Goal: Task Accomplishment & Management: Manage account settings

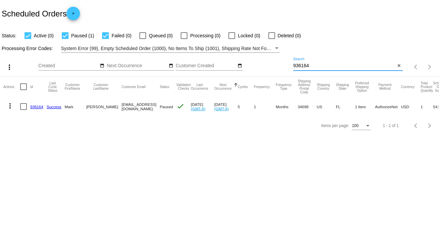
drag, startPoint x: 312, startPoint y: 64, endPoint x: 284, endPoint y: 64, distance: 28.2
click at [284, 64] on div "more_vert Sep Jan Feb Mar [DATE]" at bounding box center [219, 65] width 439 height 24
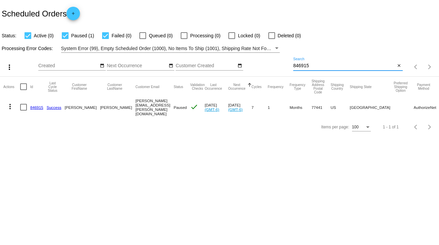
type input "846915"
click at [33, 106] on link "846915" at bounding box center [36, 107] width 13 height 4
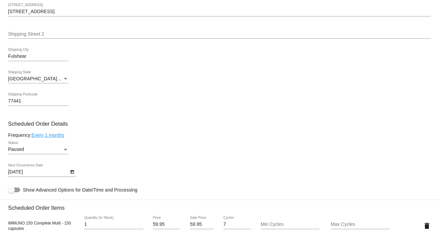
scroll to position [323, 0]
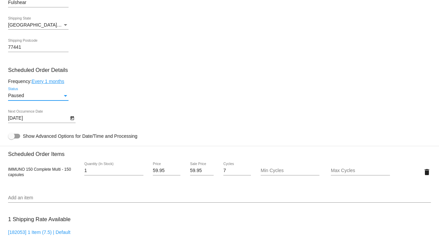
click at [63, 95] on div "Status" at bounding box center [66, 95] width 6 height 5
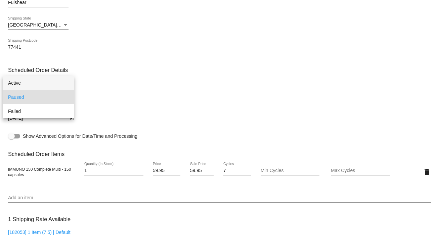
click at [22, 82] on span "Active" at bounding box center [38, 83] width 60 height 14
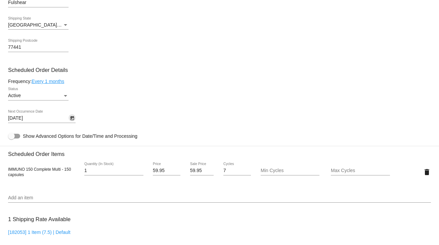
click at [70, 119] on icon "Open calendar" at bounding box center [72, 118] width 5 height 8
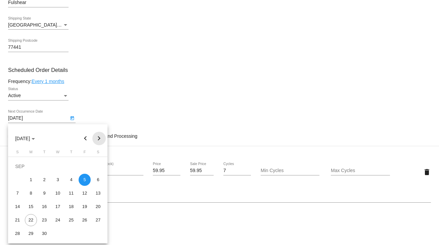
click at [96, 138] on button "Next month" at bounding box center [98, 138] width 13 height 13
click at [17, 181] on div "5" at bounding box center [17, 180] width 12 height 12
type input "[DATE]"
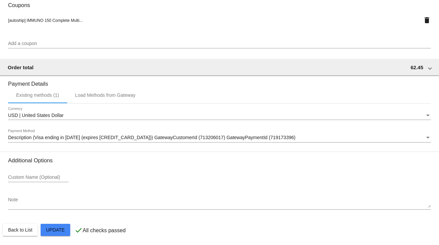
scroll to position [595, 0]
